Goal: Find contact information: Find contact information

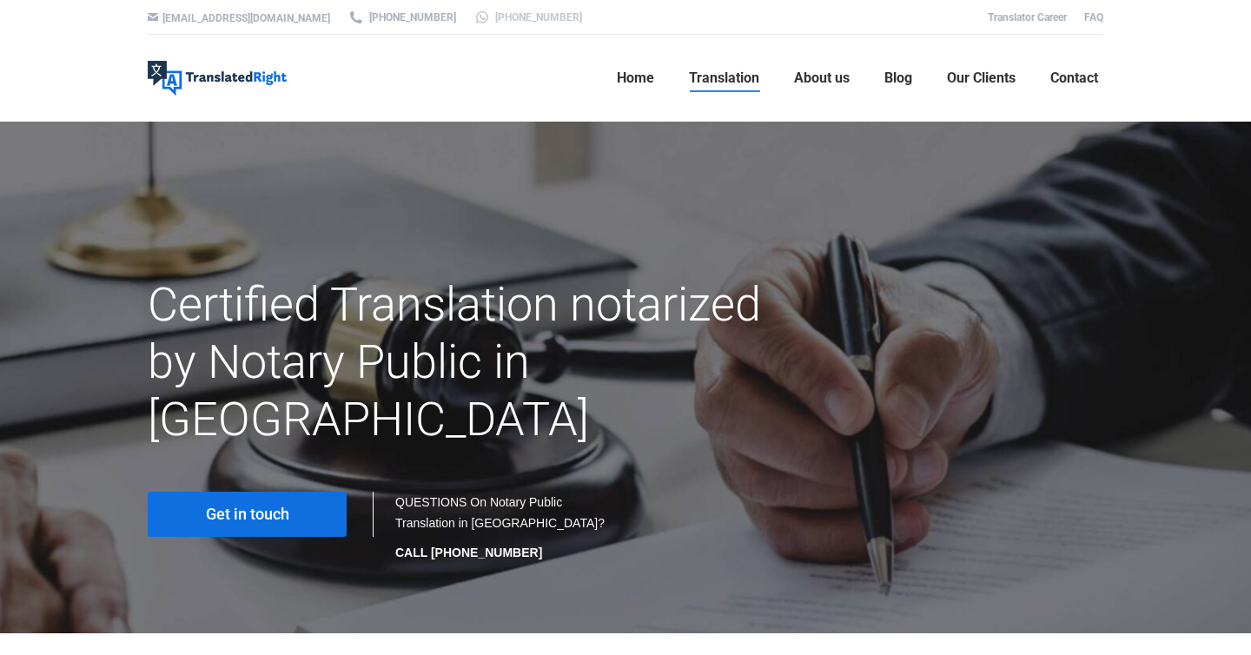
click at [473, 17] on link "[PHONE_NUMBER]" at bounding box center [527, 18] width 109 height 16
click at [1072, 78] on span "Contact" at bounding box center [1074, 77] width 48 height 17
